Goal: Task Accomplishment & Management: Use online tool/utility

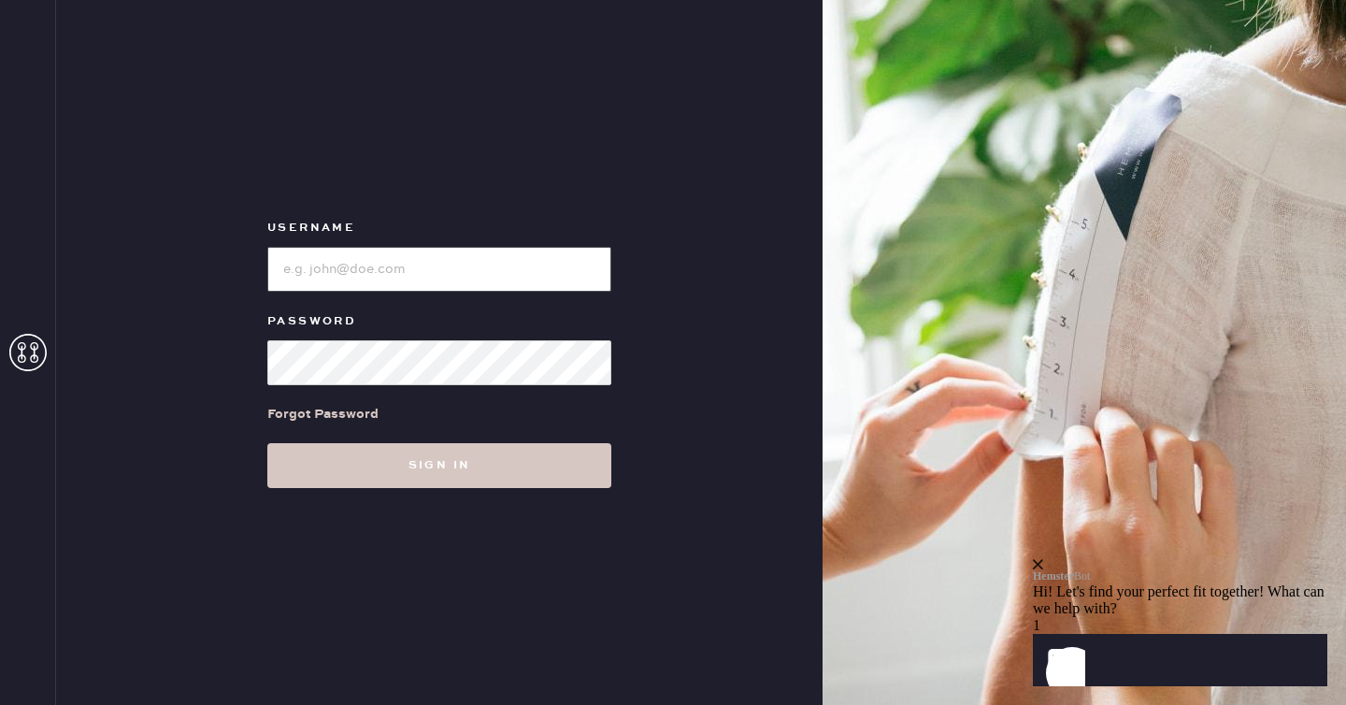
click at [469, 268] on input "loginName" at bounding box center [439, 269] width 344 height 45
paste input "[PERSON_NAME][EMAIL_ADDRESS][PERSON_NAME][DOMAIN_NAME]"
click at [267, 443] on button "Sign in" at bounding box center [439, 465] width 344 height 45
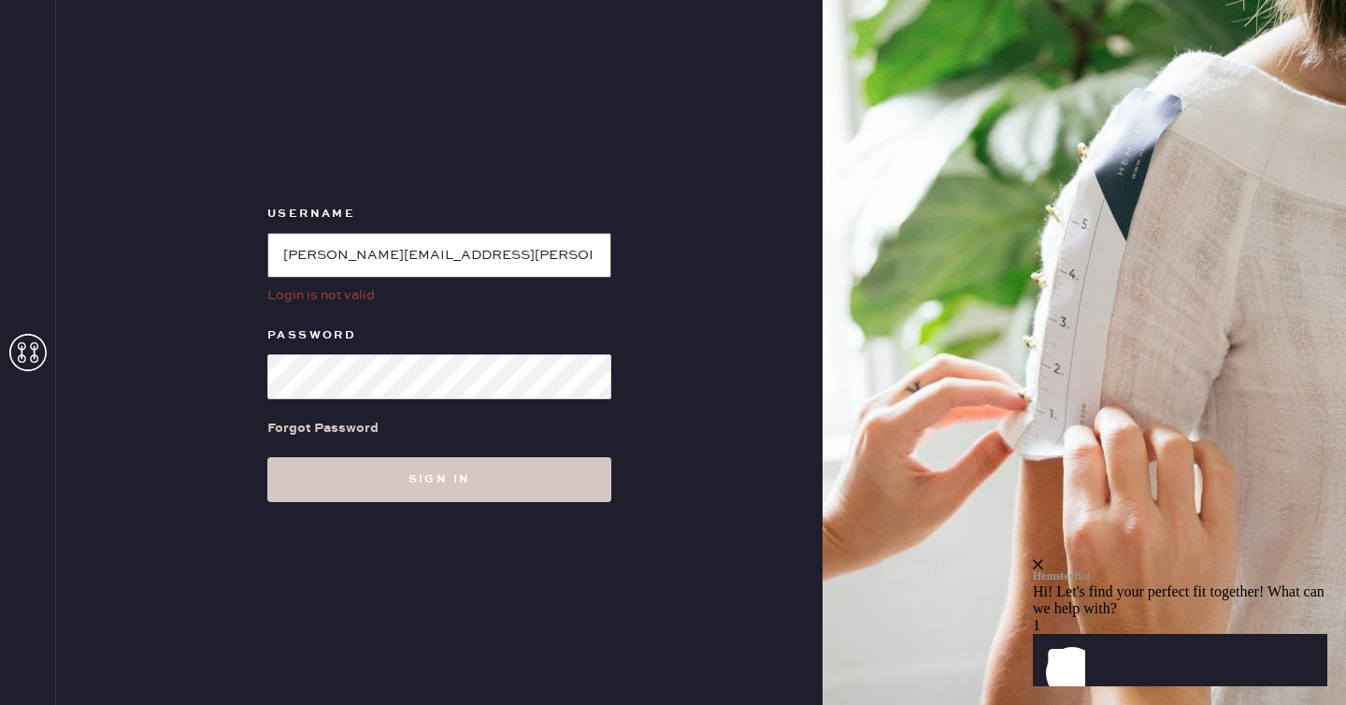
drag, startPoint x: 544, startPoint y: 260, endPoint x: 711, endPoint y: 256, distance: 167.3
click at [711, 256] on div "Username Login is not valid Password Forgot Password Sign in" at bounding box center [439, 352] width 766 height 705
click at [267, 457] on button "Sign in" at bounding box center [439, 479] width 344 height 45
drag, startPoint x: 550, startPoint y: 255, endPoint x: 619, endPoint y: 245, distance: 69.0
click at [619, 245] on form "Username Email or password invalid. Password Forgot Password Sign in" at bounding box center [439, 352] width 374 height 299
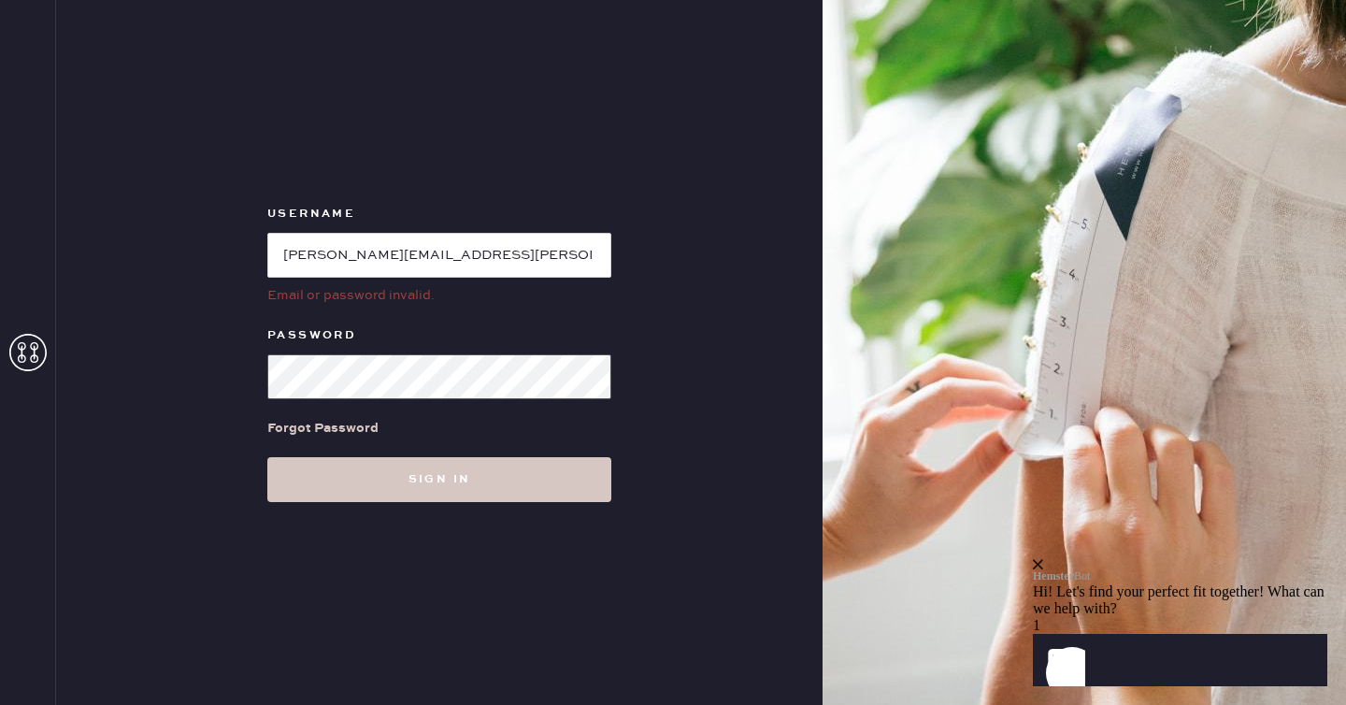
click at [267, 457] on button "Sign in" at bounding box center [439, 479] width 344 height 45
click at [282, 252] on input "loginName" at bounding box center [439, 255] width 344 height 45
drag, startPoint x: 282, startPoint y: 252, endPoint x: 642, endPoint y: 248, distance: 359.8
click at [642, 248] on div "Username Email or password invalid. Password Forgot Password Sign in" at bounding box center [439, 352] width 766 height 705
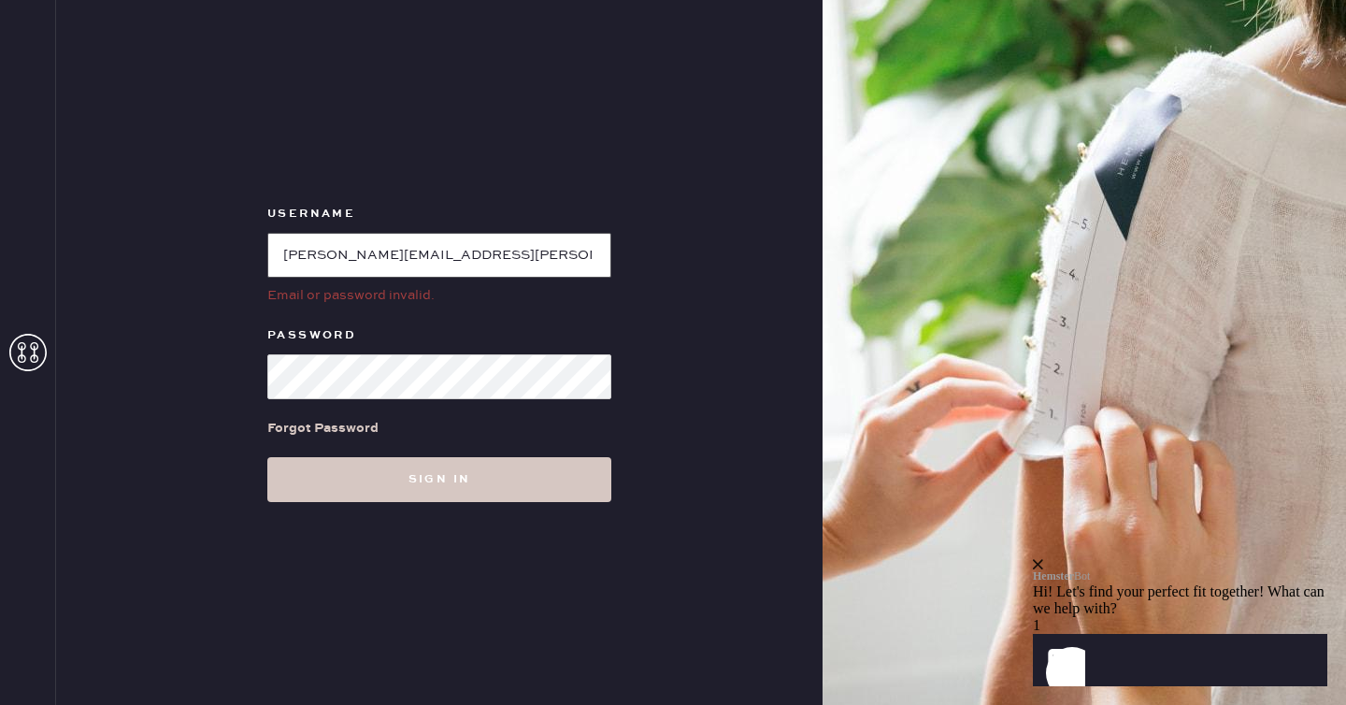
click at [484, 258] on input "loginName" at bounding box center [439, 255] width 344 height 45
paste input "[PERSON_NAME][EMAIL_ADDRESS][DOMAIN_NAME]"
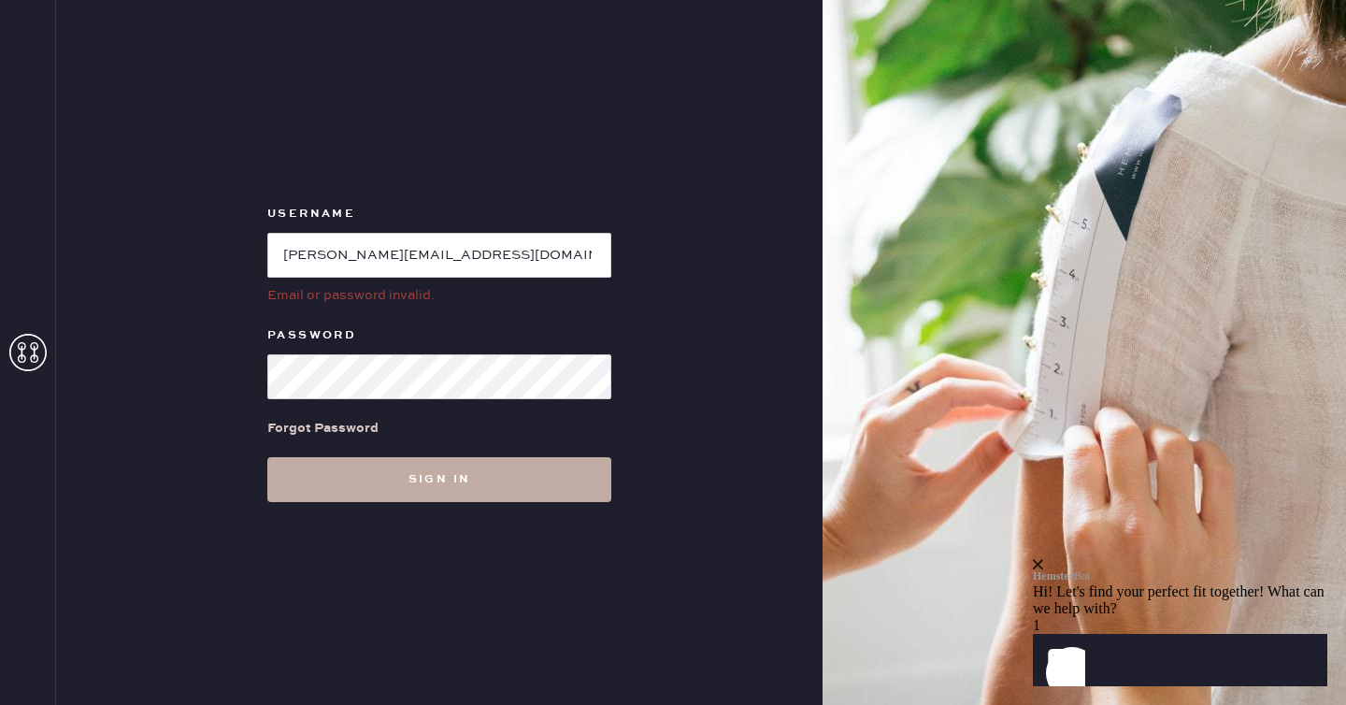
click at [446, 470] on button "Sign in" at bounding box center [439, 479] width 344 height 45
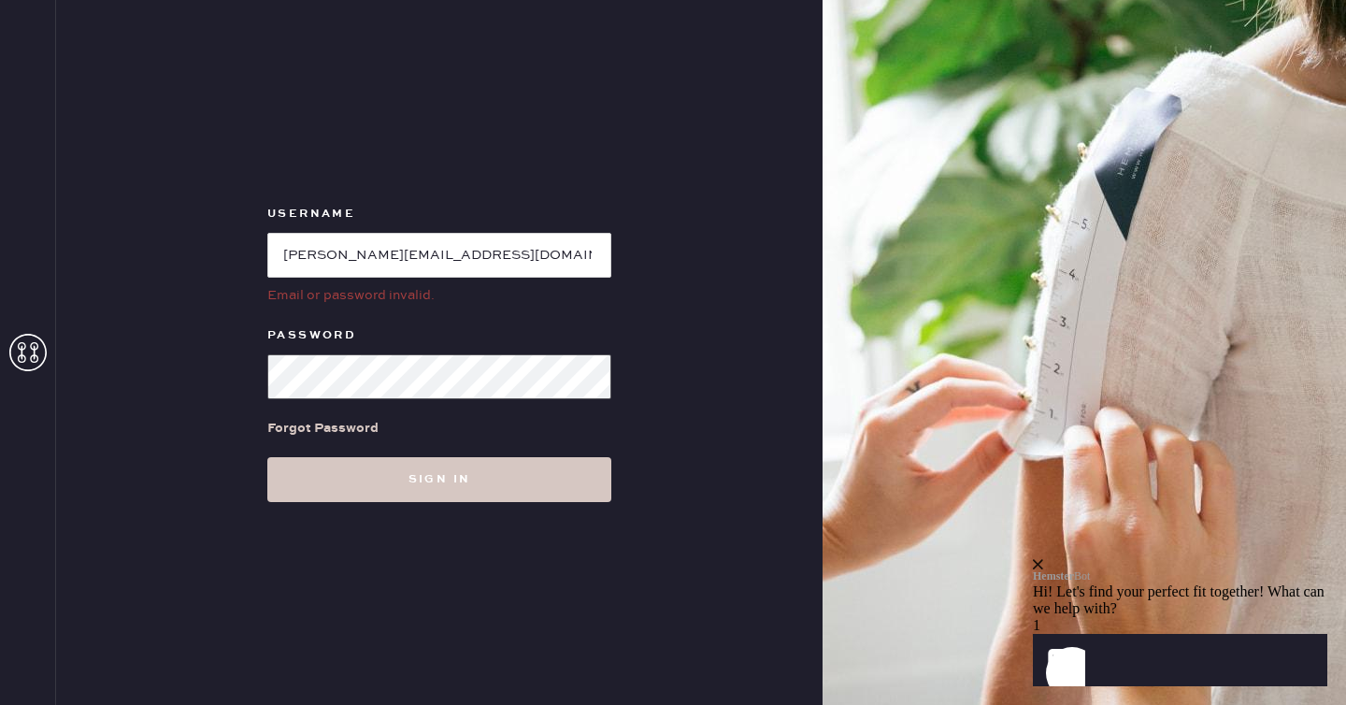
click at [267, 457] on button "Sign in" at bounding box center [439, 479] width 344 height 45
click at [519, 244] on input "loginName" at bounding box center [439, 255] width 344 height 45
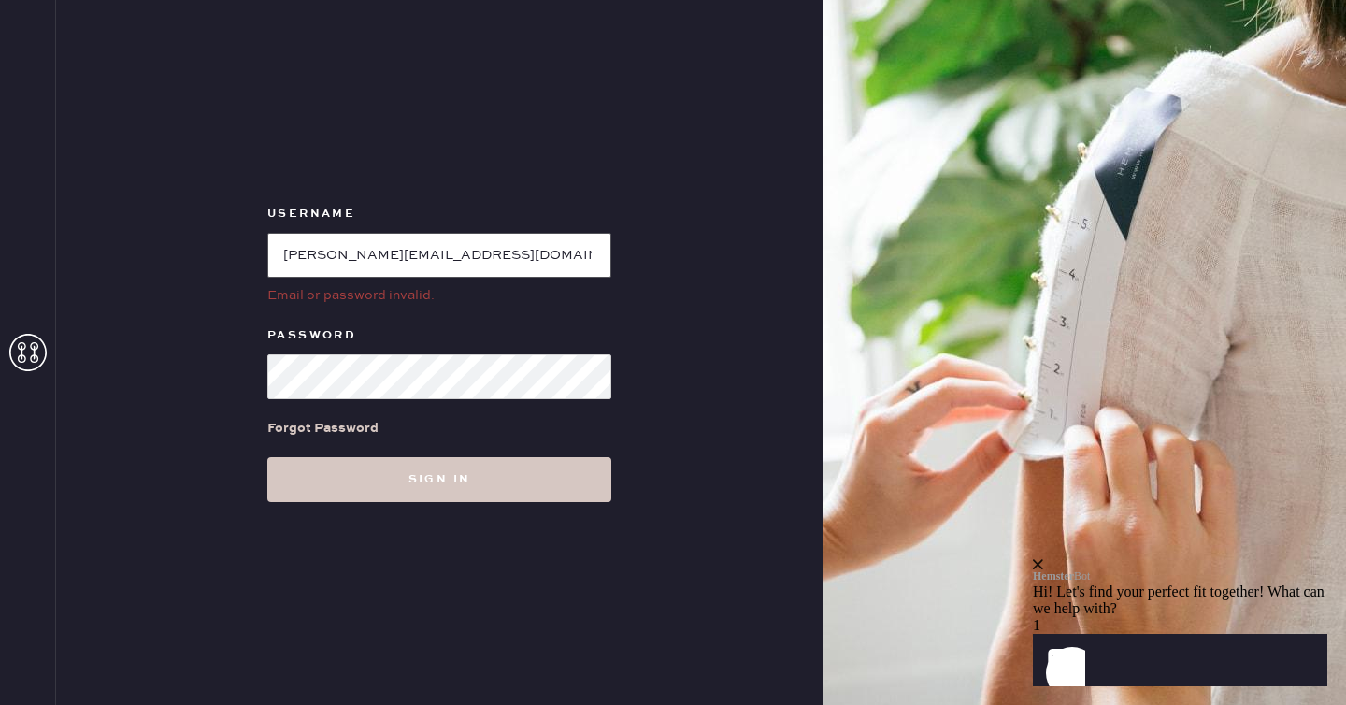
paste input "[PERSON_NAME][EMAIL_ADDRESS][PERSON_NAME][DOMAIN_NAME]"
drag, startPoint x: 552, startPoint y: 253, endPoint x: 695, endPoint y: 249, distance: 143.1
click at [695, 249] on div "Username Email or password invalid. Password Forgot Password Sign in" at bounding box center [439, 352] width 766 height 705
type input "[PERSON_NAME][EMAIL_ADDRESS][PERSON_NAME][DOMAIN_NAME]"
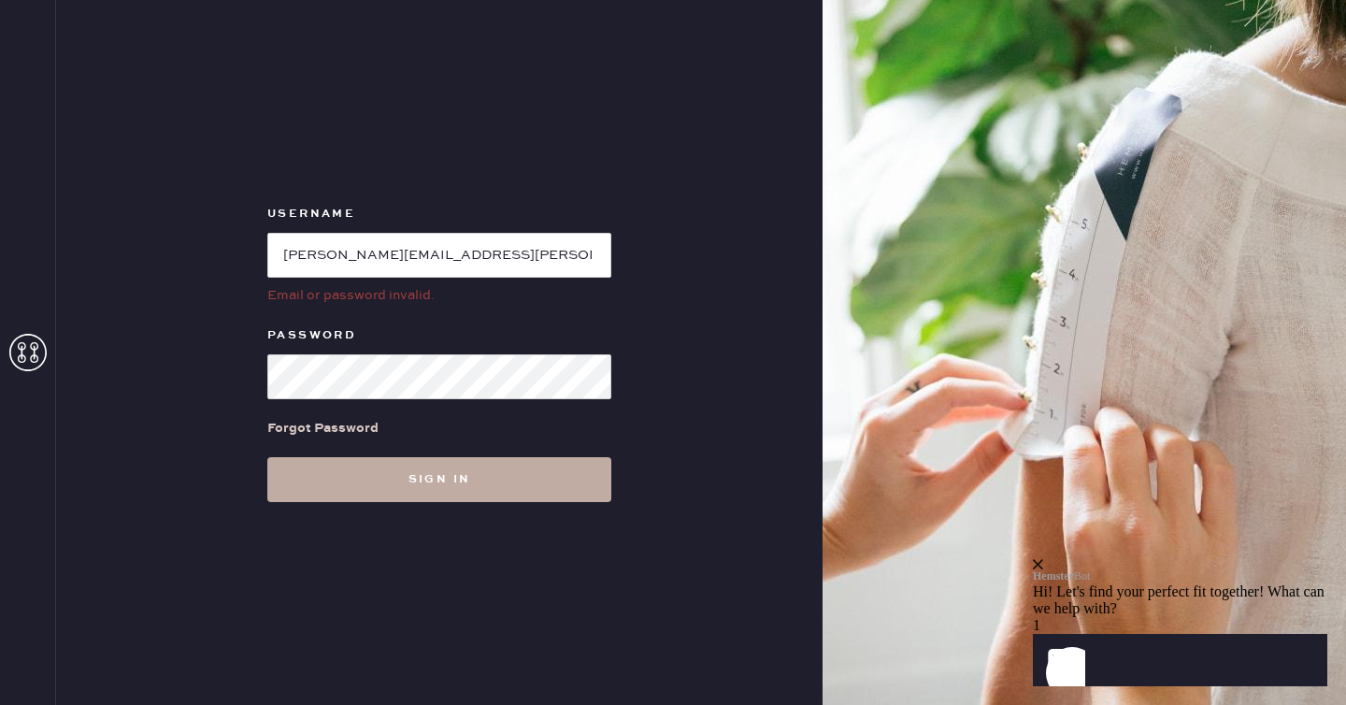
click at [441, 485] on button "Sign in" at bounding box center [439, 479] width 344 height 45
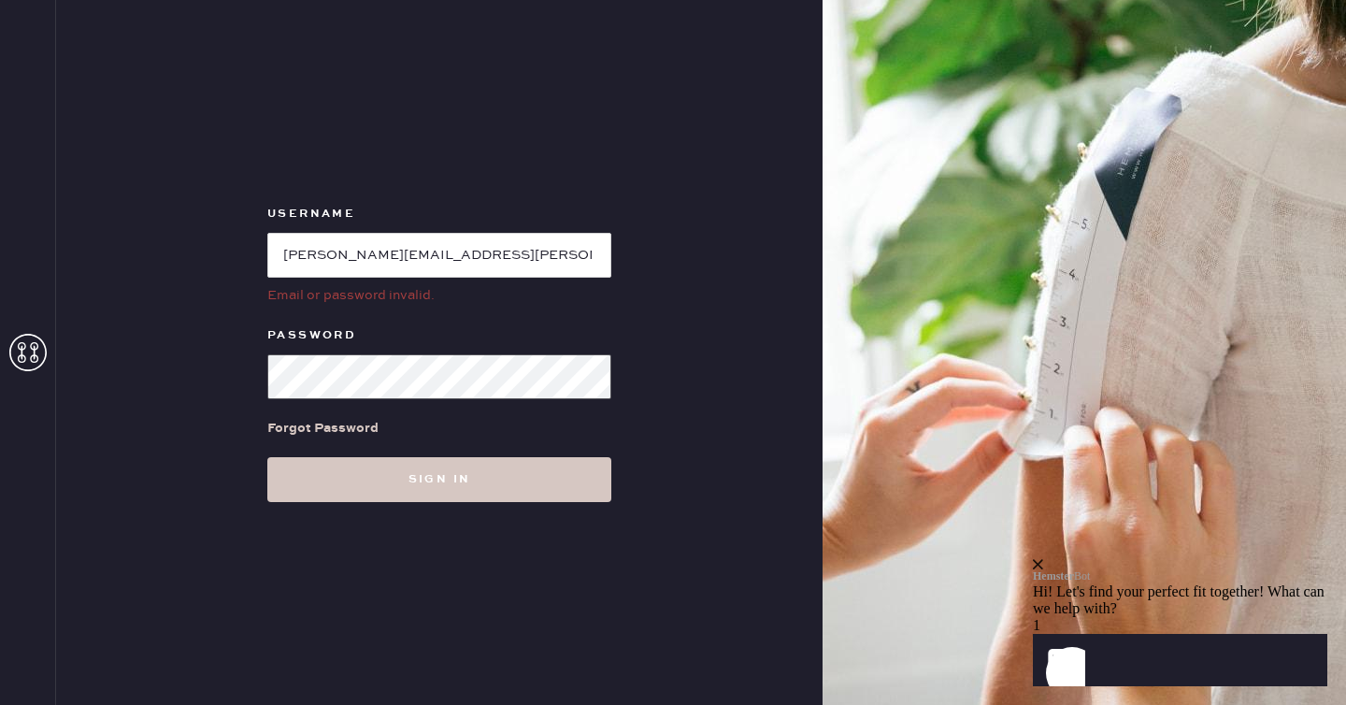
click at [267, 457] on button "Sign in" at bounding box center [439, 479] width 344 height 45
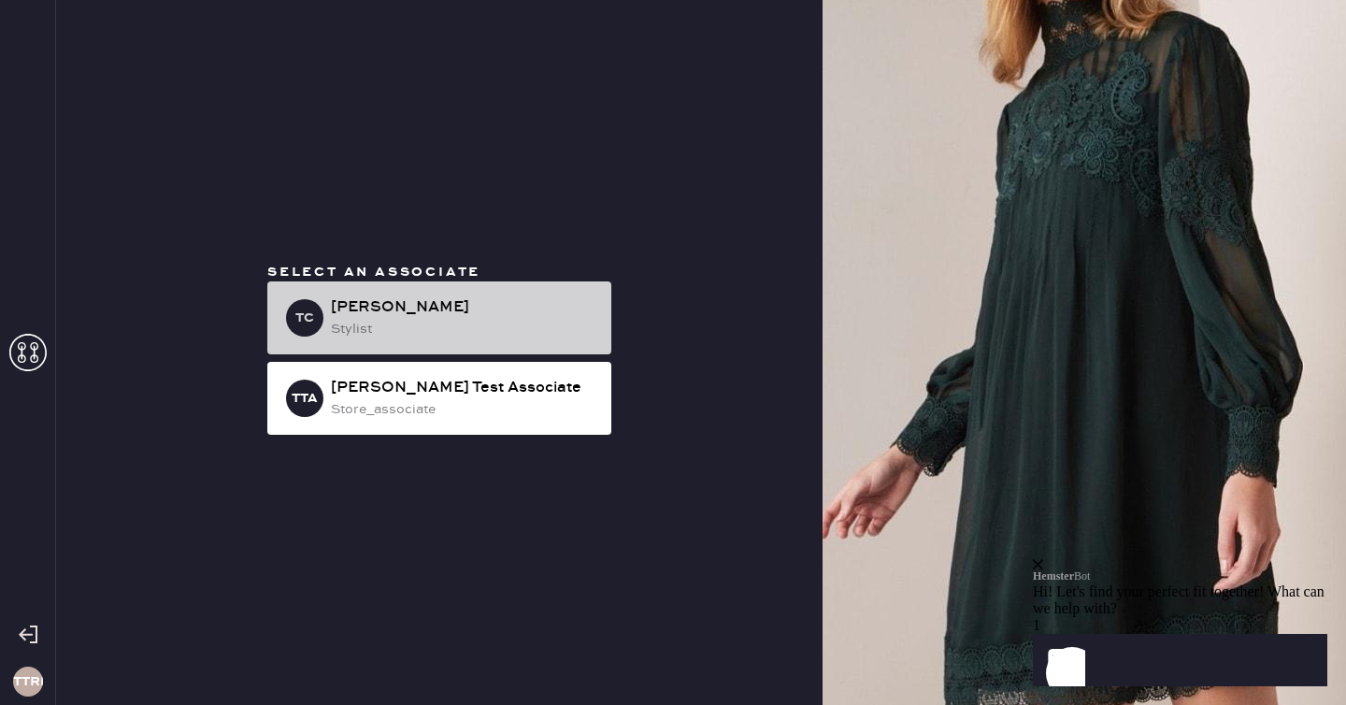
click at [406, 323] on div "stylist" at bounding box center [463, 329] width 265 height 21
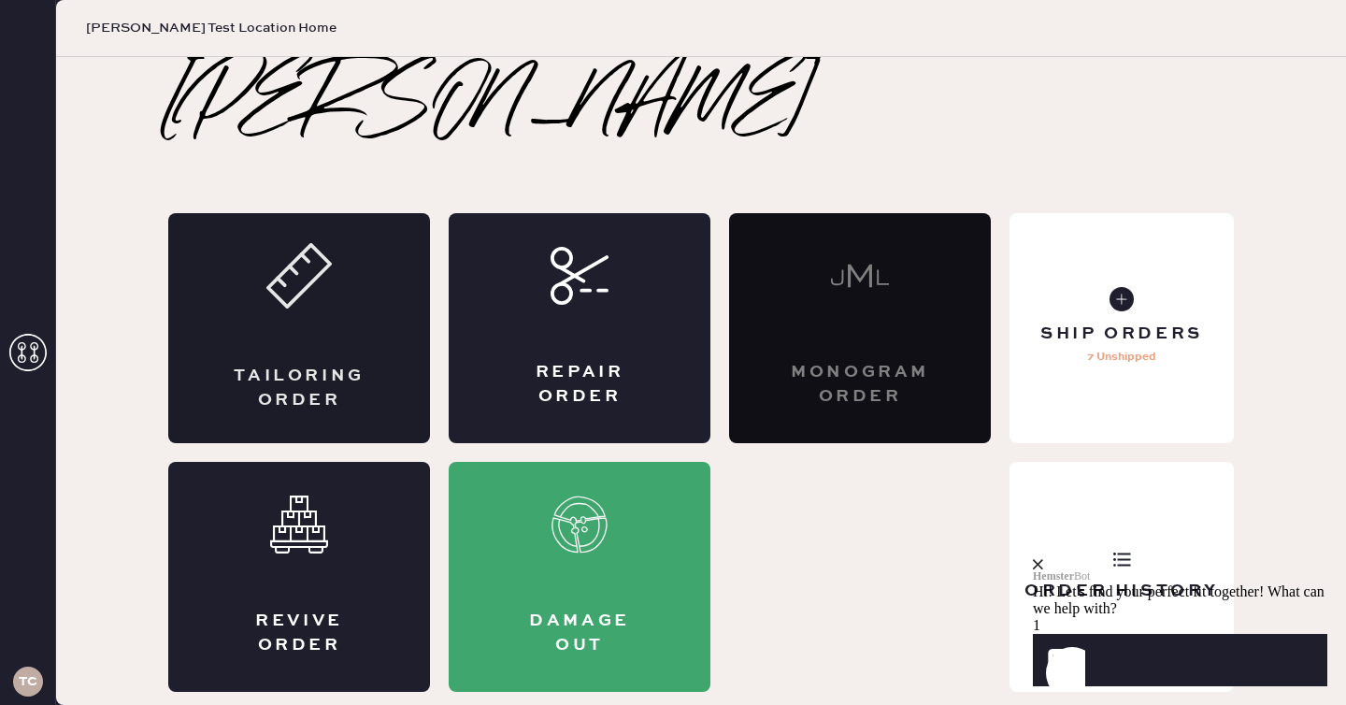
click at [392, 313] on div "Tailoring Order" at bounding box center [299, 328] width 262 height 230
click at [521, 371] on div "Repair Order" at bounding box center [580, 328] width 262 height 230
